Goal: Task Accomplishment & Management: Use online tool/utility

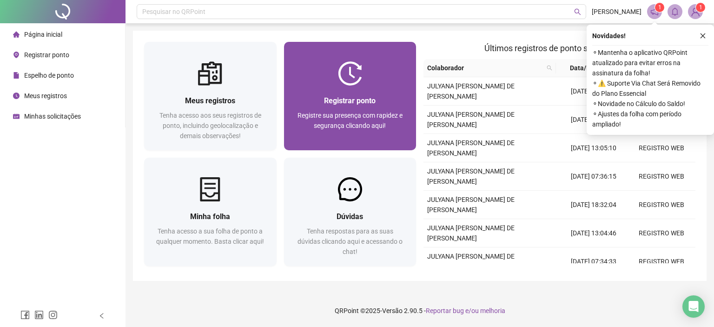
click at [340, 66] on img at bounding box center [350, 73] width 24 height 24
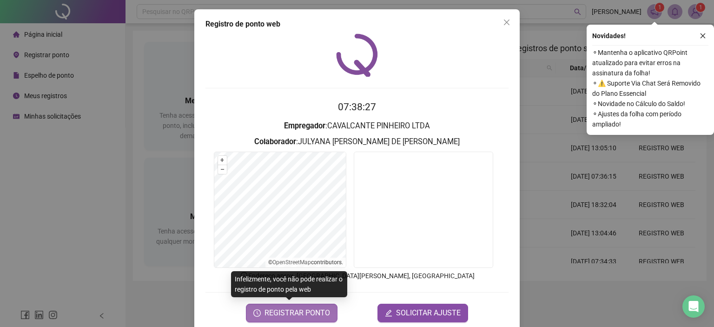
click at [313, 315] on span "REGISTRAR PONTO" at bounding box center [297, 312] width 66 height 11
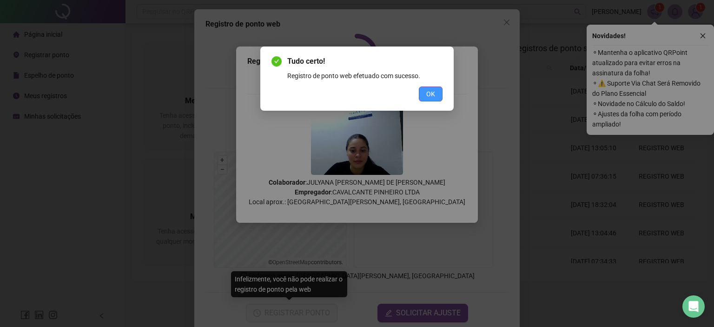
click at [433, 93] on span "OK" at bounding box center [430, 94] width 9 height 10
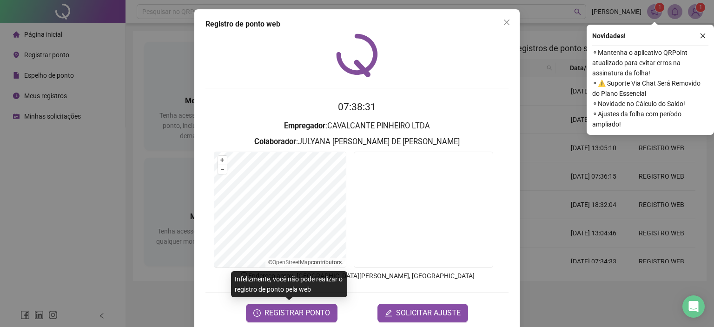
click at [504, 20] on icon "close" at bounding box center [507, 23] width 6 height 6
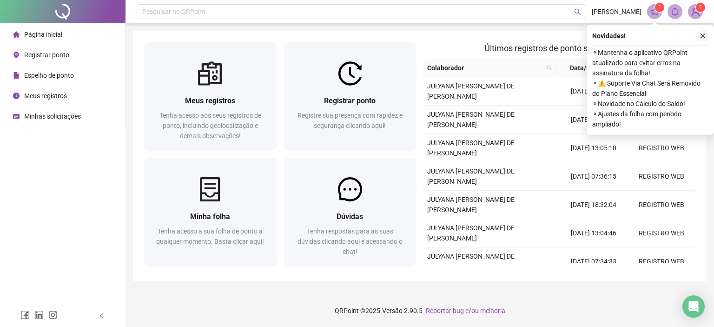
click at [701, 37] on icon "close" at bounding box center [702, 36] width 7 height 7
click at [702, 36] on icon "close" at bounding box center [702, 35] width 5 height 5
